Goal: Navigation & Orientation: Find specific page/section

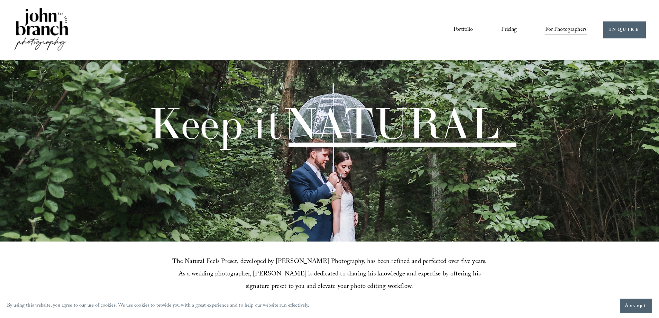
click at [463, 30] on link "Portfolio" at bounding box center [463, 30] width 19 height 12
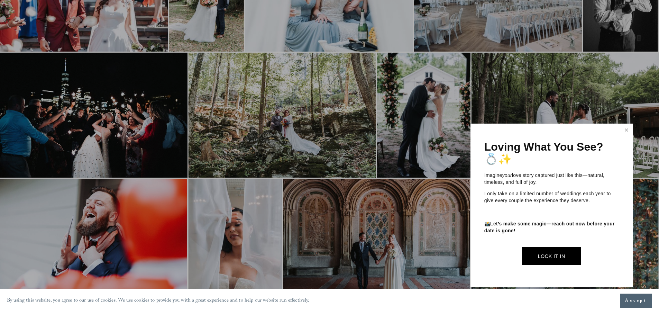
scroll to position [1003, 0]
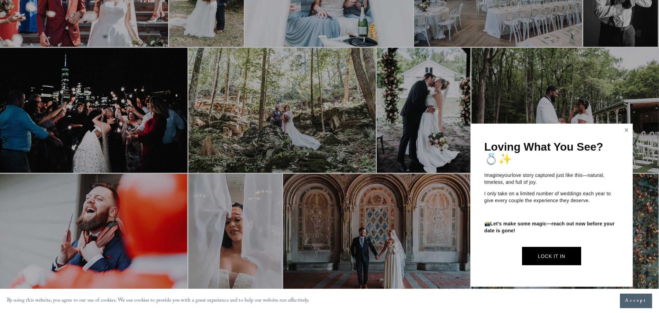
click at [624, 130] on link "Close" at bounding box center [626, 130] width 10 height 11
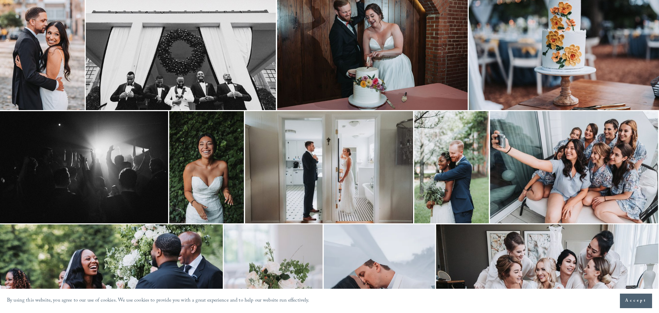
scroll to position [0, 0]
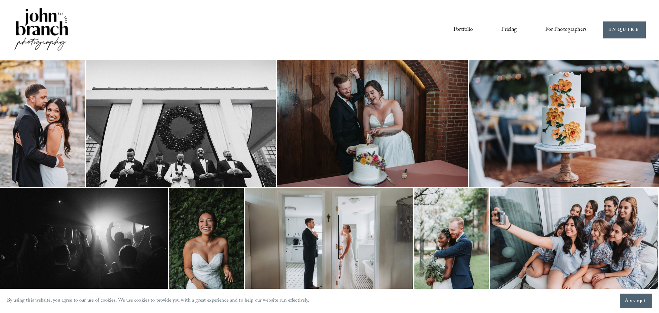
click at [507, 29] on link "Pricing" at bounding box center [509, 30] width 16 height 12
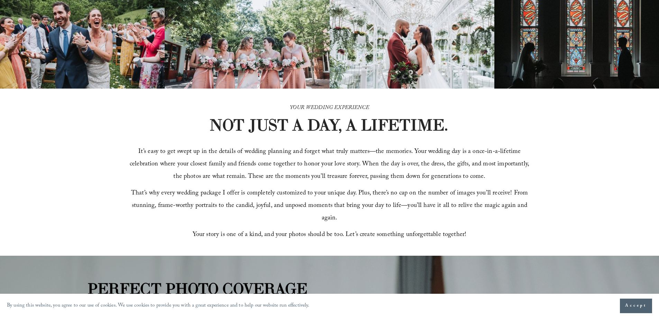
scroll to position [173, 0]
